Goal: Check status: Check status

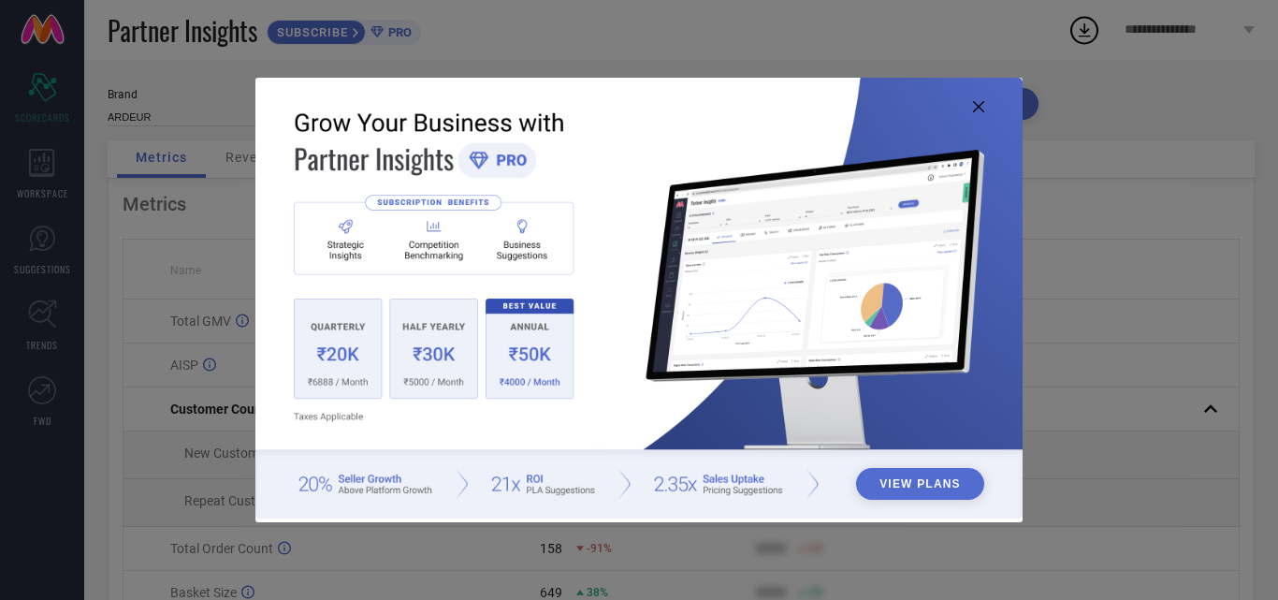
click at [977, 103] on icon at bounding box center [978, 106] width 11 height 11
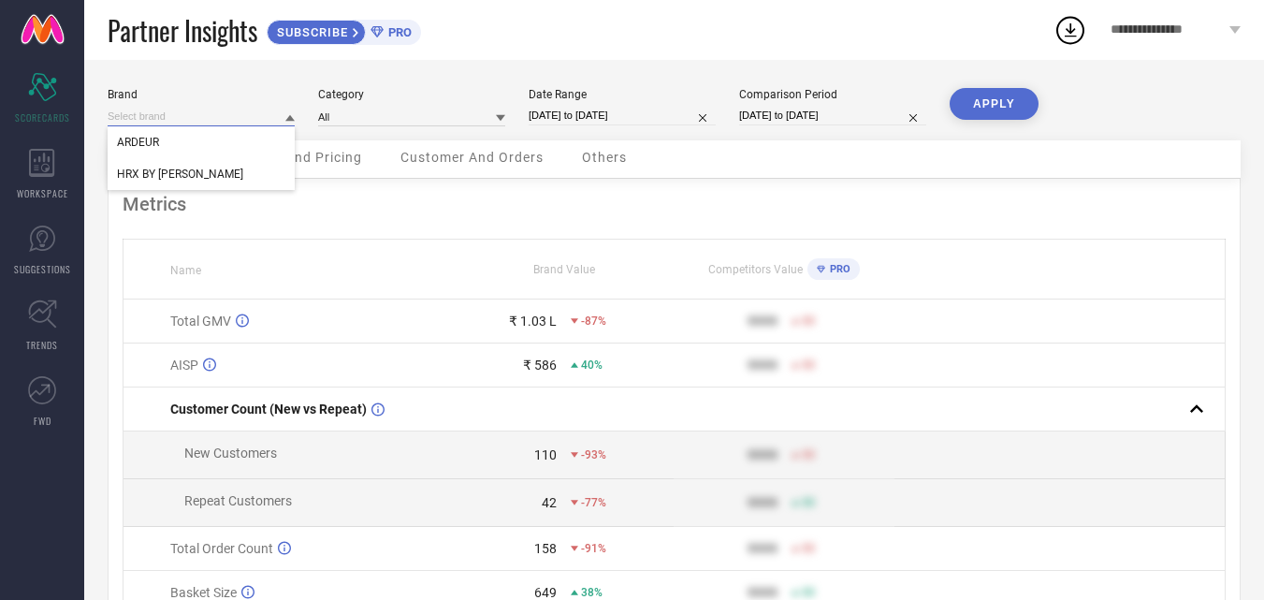
click at [213, 117] on input at bounding box center [201, 117] width 187 height 20
click at [206, 169] on span "HRX BY [PERSON_NAME]" at bounding box center [180, 174] width 126 height 13
type input "All"
click at [985, 97] on button "APPLY" at bounding box center [994, 104] width 89 height 32
